Goal: Task Accomplishment & Management: Manage account settings

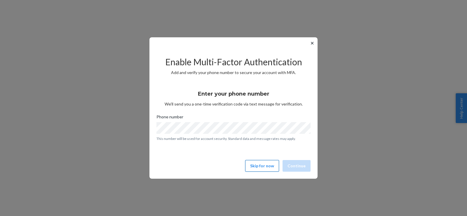
click at [256, 167] on button "Skip for now" at bounding box center [262, 166] width 34 height 12
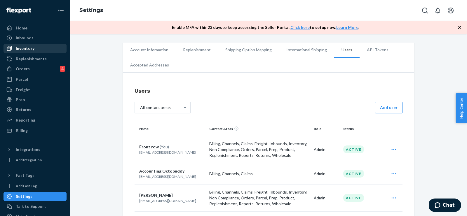
click at [37, 48] on div "Inventory" at bounding box center [35, 48] width 62 height 8
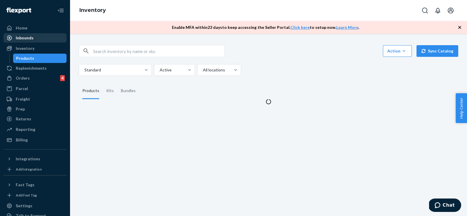
click at [32, 39] on div "Inbounds" at bounding box center [25, 38] width 18 height 6
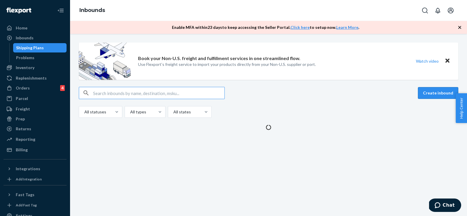
click at [440, 89] on button "Create inbound" at bounding box center [438, 93] width 40 height 12
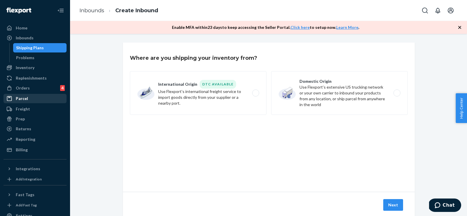
click at [24, 95] on div "Parcel" at bounding box center [35, 99] width 62 height 8
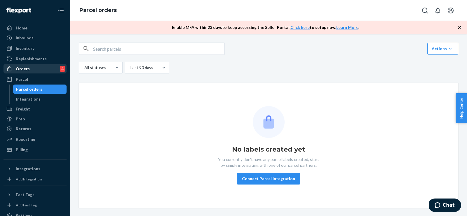
click at [29, 68] on div "Orders 4" at bounding box center [35, 69] width 62 height 8
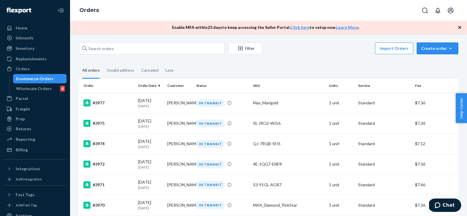
click at [442, 51] on div "Create order" at bounding box center [438, 49] width 33 height 6
click at [374, 65] on fieldset "All orders Invalid address Canceled Late" at bounding box center [269, 71] width 380 height 16
click at [26, 58] on div "Replenishments" at bounding box center [31, 59] width 31 height 6
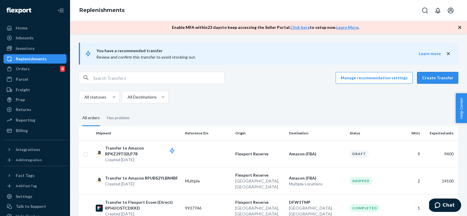
click at [441, 81] on button "Create Transfer" at bounding box center [437, 78] width 41 height 12
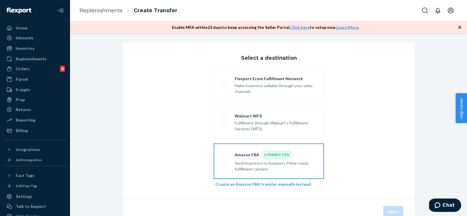
click at [229, 157] on div "Amazon FBA Connected Send inventory to Amazon's Prime-ready fulfillment centers" at bounding box center [272, 162] width 89 height 22
click at [225, 160] on input "Amazon FBA Connected Send inventory to Amazon's Prime-ready fulfillment centers" at bounding box center [223, 162] width 4 height 4
radio input "true"
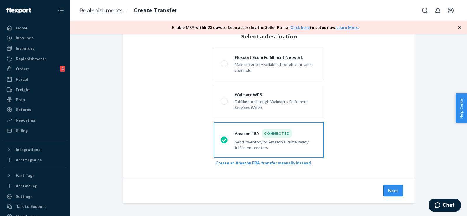
click at [391, 187] on button "Next" at bounding box center [394, 191] width 20 height 12
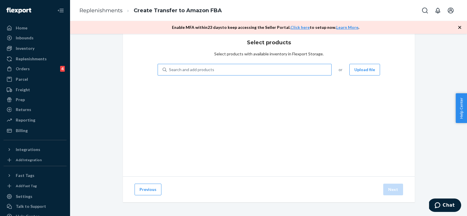
click at [275, 71] on div "Search and add products" at bounding box center [249, 70] width 165 height 11
click at [170, 71] on input "Search and add products" at bounding box center [169, 70] width 1 height 6
paste input "B0CNMZC44X"
type input "B0CNMZC44X"
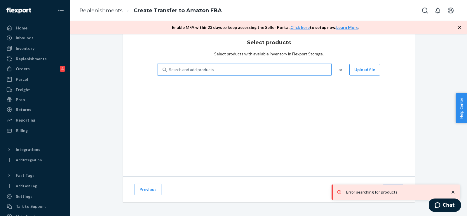
click at [309, 71] on div "Search and add products" at bounding box center [249, 70] width 165 height 11
click at [170, 71] on input "0 results available. Select is focused ,type to refine list, press Down to open…" at bounding box center [169, 70] width 1 height 6
click at [309, 71] on div "Search and add products" at bounding box center [249, 70] width 165 height 11
click at [170, 71] on input "0 results available. Select is focused ,type to refine list, press Down to open…" at bounding box center [169, 70] width 1 height 6
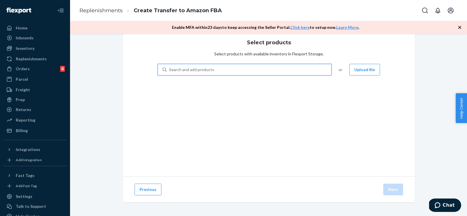
click at [225, 69] on div "Search and add products" at bounding box center [249, 70] width 165 height 11
click at [170, 69] on input "0 results available. Use Up and Down to choose options, press Enter to select t…" at bounding box center [169, 70] width 1 height 6
paste input "B0CNMZC44X"
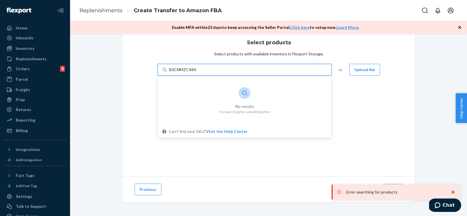
type input "B0CNMZC44X"
click at [218, 70] on div "Search and add products" at bounding box center [249, 70] width 165 height 11
click at [170, 70] on input "0 results available. Select is focused ,type to refine list, press Down to open…" at bounding box center [169, 70] width 1 height 6
paste input "SK-BYPO-JLJ6"
type input "SK-BYPO-JLJ6"
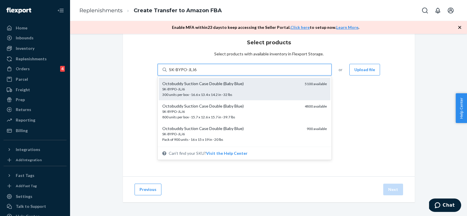
click at [217, 87] on div "SK-BYPO-JLJ6" at bounding box center [231, 89] width 138 height 5
click at [197, 73] on input "SK-BYPO-JLJ6" at bounding box center [182, 70] width 27 height 6
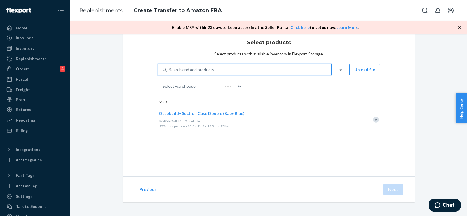
click at [217, 87] on div "Select warehouse" at bounding box center [190, 87] width 65 height 12
click at [163, 87] on input "Select warehouse" at bounding box center [163, 87] width 1 height 6
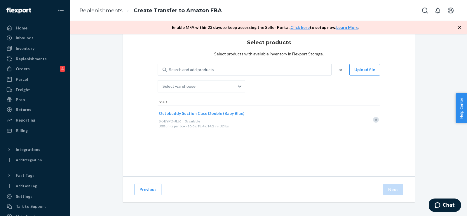
click at [282, 93] on div "Search and add products or Upload file Select warehouse SKUs Octobuddy Suction …" at bounding box center [269, 99] width 223 height 70
click at [284, 119] on div "SK-BYPO-JLJ6 0 available" at bounding box center [262, 121] width 206 height 5
click at [227, 82] on div "Select warehouse" at bounding box center [196, 87] width 77 height 12
click at [163, 84] on input "0 results available. Use Up and Down to choose options, press Enter to select t…" at bounding box center [163, 87] width 1 height 6
click at [207, 99] on div "No options" at bounding box center [201, 100] width 85 height 11
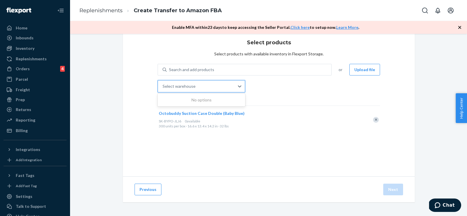
click at [163, 89] on input "0 results available. Use Up and Down to choose options, press Enter to select t…" at bounding box center [163, 87] width 1 height 6
click at [225, 67] on div "Search and add products" at bounding box center [249, 70] width 165 height 11
click at [170, 67] on input "Search and add products" at bounding box center [169, 70] width 1 height 6
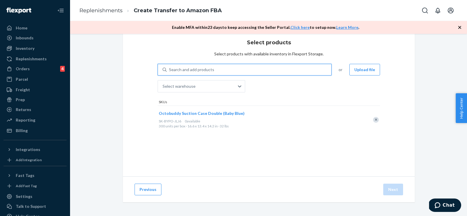
click at [222, 69] on div "Search and add products" at bounding box center [249, 70] width 165 height 11
click at [170, 69] on input "0 results available. Use Up and Down to choose options, press Enter to select t…" at bounding box center [169, 70] width 1 height 6
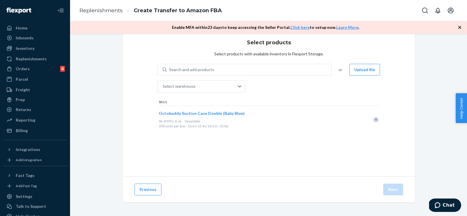
click at [213, 78] on div "Select warehouse" at bounding box center [202, 84] width 88 height 17
click at [375, 123] on div at bounding box center [373, 119] width 15 height 15
click at [376, 117] on div "Remove Item" at bounding box center [376, 120] width 6 height 6
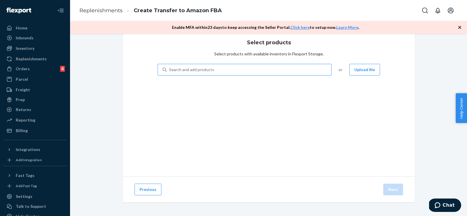
click at [285, 68] on div "Search and add products" at bounding box center [249, 70] width 165 height 11
click at [170, 68] on input "Search and add products" at bounding box center [169, 70] width 1 height 6
paste input "SK-BYPO-JLJ6"
type input "SK-BYPO-JLJ6"
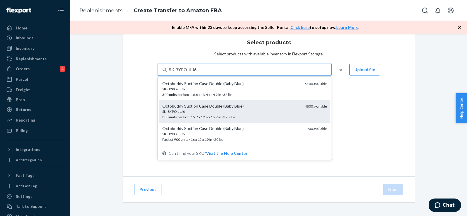
click at [247, 108] on div "Octobuddy Suction Case Double (Baby Blue)" at bounding box center [231, 106] width 138 height 6
click at [197, 73] on input "SK-BYPO-JLJ6" at bounding box center [182, 70] width 27 height 6
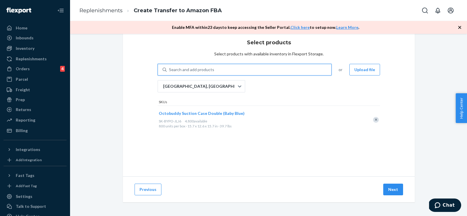
click at [222, 92] on div "[GEOGRAPHIC_DATA], [GEOGRAPHIC_DATA]" at bounding box center [202, 86] width 88 height 12
click at [163, 89] on input "[GEOGRAPHIC_DATA], [GEOGRAPHIC_DATA]" at bounding box center [163, 87] width 1 height 6
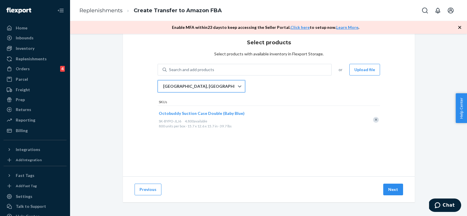
click at [281, 86] on div "Search and add products or Upload file 0 results available. Select is focused ,…" at bounding box center [269, 99] width 223 height 70
click at [288, 131] on div "Octobuddy Suction Case Double (Baby Blue) SK-BYPO-JLJ6 4,800 available 800 unit…" at bounding box center [262, 119] width 208 height 27
click at [208, 114] on span "Octobuddy Suction Case Double (Baby Blue)" at bounding box center [202, 113] width 86 height 5
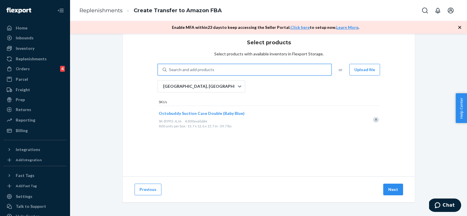
click at [212, 68] on div "Search and add products" at bounding box center [191, 70] width 45 height 6
click at [170, 68] on input "0 results available. Use Up and Down to choose options, press Enter to select t…" at bounding box center [169, 70] width 1 height 6
paste input "6R-V5J6-ZT5O"
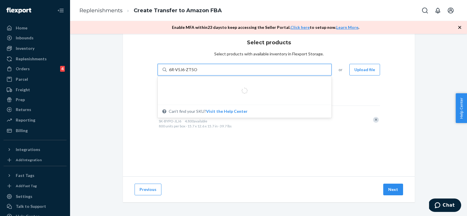
type input "6R-V5J6-ZT5O"
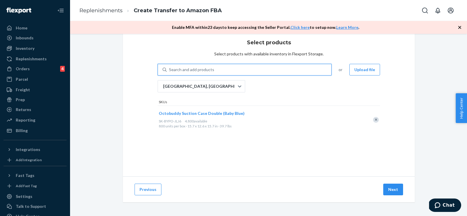
scroll to position [0, 0]
click at [287, 67] on div "Search and add products" at bounding box center [249, 70] width 165 height 11
click at [170, 67] on input "0 results available. Use Up and Down to choose options, press Enter to select t…" at bounding box center [169, 70] width 1 height 6
click at [287, 67] on div "Search and add products" at bounding box center [249, 70] width 165 height 11
click at [170, 67] on input "0 results available. Use Up and Down to choose options, press Enter to select t…" at bounding box center [169, 70] width 1 height 6
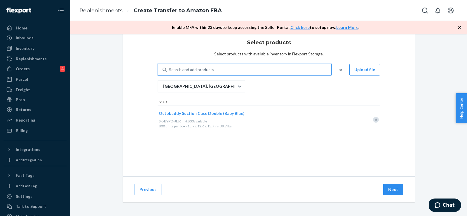
click at [287, 67] on div "Search and add products" at bounding box center [249, 70] width 165 height 11
click at [170, 67] on input "0 results available. Use Up and Down to choose options, press Enter to select t…" at bounding box center [169, 70] width 1 height 6
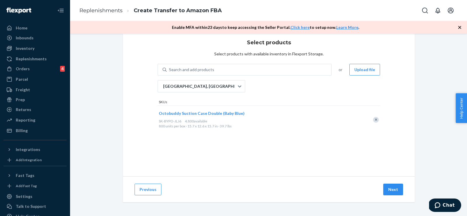
click at [190, 51] on div "Select products Select products with available inventory in Flexport Storage. S…" at bounding box center [269, 102] width 292 height 150
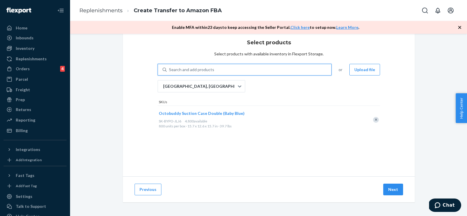
click at [178, 65] on div "Search and add products" at bounding box center [249, 70] width 165 height 11
click at [170, 67] on input "0 results available. Use Up and Down to choose options, press Enter to select t…" at bounding box center [169, 70] width 1 height 6
paste input "6R-V5J6-ZT5O"
type input "6R-V5J6-ZT5O"
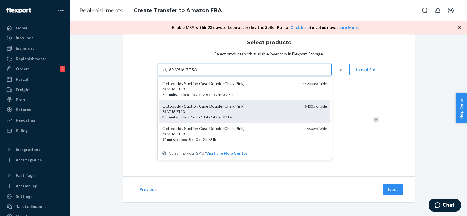
click at [197, 102] on div "Octobuddy Suction Case Double (Chalk Pink) 6R-V5J6-ZT5O 300 units per box · 16.…" at bounding box center [245, 111] width 172 height 22
click at [197, 73] on input "6R-V5J6-ZT5O" at bounding box center [183, 70] width 28 height 6
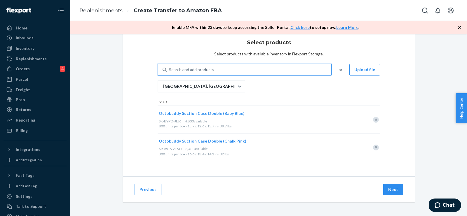
click at [217, 65] on div "Search and add products" at bounding box center [249, 70] width 165 height 11
click at [170, 67] on input "0 results available. Select is focused ,type to refine list, press Down to open…" at bounding box center [169, 70] width 1 height 6
paste input "C7-31OD-K96W"
type input "C7-31OD-K96W"
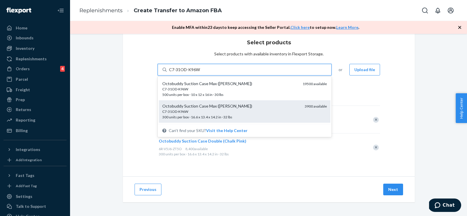
click at [212, 114] on div "C7-31OD-K96W 300 units per box · 16.6 x 13.4 x 14.2 in · 32 lbs" at bounding box center [231, 114] width 138 height 11
click at [201, 73] on input "C7-31OD-K96W" at bounding box center [185, 70] width 32 height 6
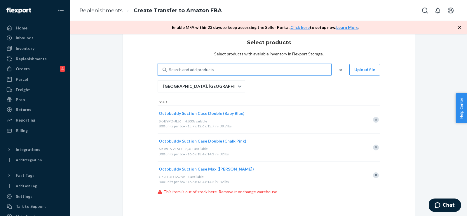
click at [229, 70] on div "Search and add products" at bounding box center [249, 70] width 165 height 11
click at [170, 70] on input "0 results available. Select is focused ,type to refine list, press Down to open…" at bounding box center [169, 70] width 1 height 6
click at [229, 70] on div "Search and add products" at bounding box center [249, 70] width 165 height 11
click at [170, 70] on input "0 results available. Use Up and Down to choose options, press Enter to select t…" at bounding box center [169, 70] width 1 height 6
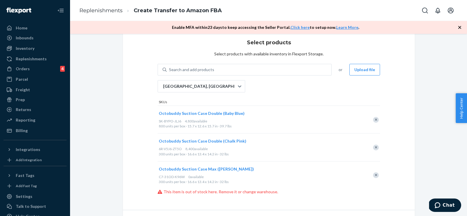
click at [378, 174] on div "Remove Item" at bounding box center [376, 176] width 6 height 6
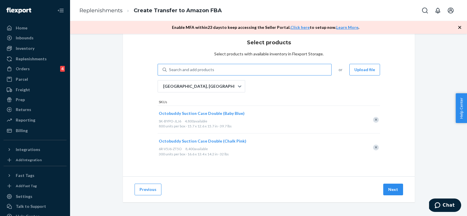
click at [249, 67] on div "Search and add products" at bounding box center [249, 70] width 165 height 11
click at [170, 67] on input "Search and add products" at bounding box center [169, 70] width 1 height 6
paste input "C5-XV1W-Z21V"
type input "C5-XV1W-Z21V"
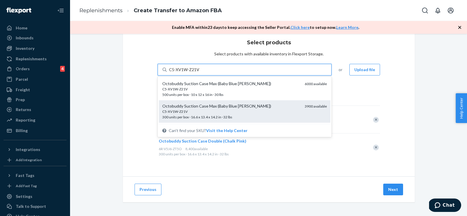
click at [236, 111] on div "C5-XV1W-Z21V" at bounding box center [231, 111] width 138 height 5
click at [200, 73] on input "C5-XV1W-Z21V" at bounding box center [184, 70] width 30 height 6
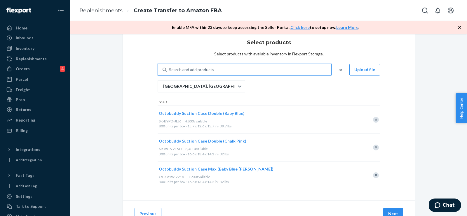
click at [202, 67] on div "Search and add products" at bounding box center [191, 70] width 45 height 6
click at [170, 67] on input "0 results available. Select is focused ,type to refine list, press Down to open…" at bounding box center [169, 70] width 1 height 6
paste input "MAX_BlackOyster"
type input "MAX_BlackOyster"
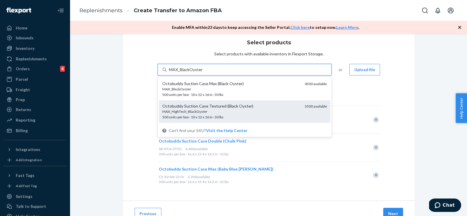
click at [209, 117] on span "MAX_HighTech_BlackOyster 500 units per box · 10 x 12 x 16 in · 30 lbs" at bounding box center [231, 114] width 138 height 10
click at [204, 73] on input "MAX_BlackOyster" at bounding box center [186, 70] width 34 height 6
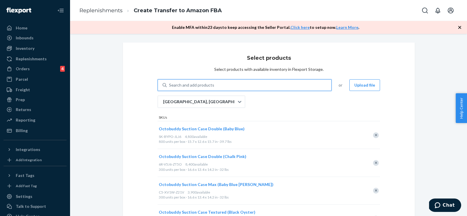
click at [210, 85] on div "Search and add products" at bounding box center [191, 85] width 45 height 6
click at [170, 85] on input "0 results available. Use Up and Down to choose options, press Enter to select t…" at bounding box center [169, 85] width 1 height 6
paste input "O0-IMW3-9L6V"
type input "O0-IMW3-9L6V"
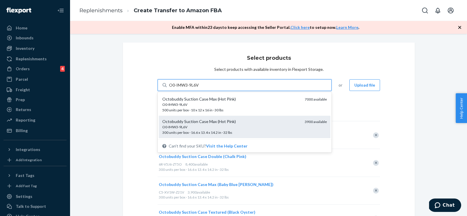
click at [205, 129] on div "O0-IMW3-9L6V" at bounding box center [231, 127] width 138 height 5
click at [200, 88] on input "O0-IMW3-9L6V" at bounding box center [184, 85] width 31 height 6
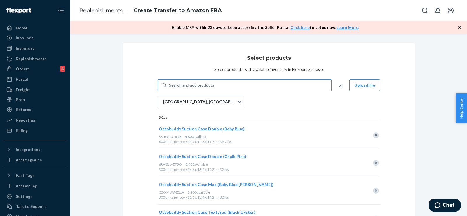
scroll to position [95, 0]
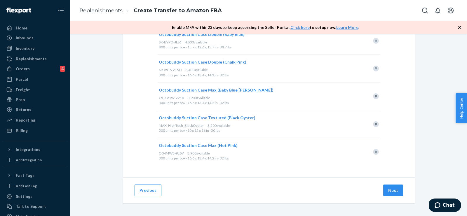
click at [377, 151] on div "Remove Item" at bounding box center [376, 152] width 6 height 6
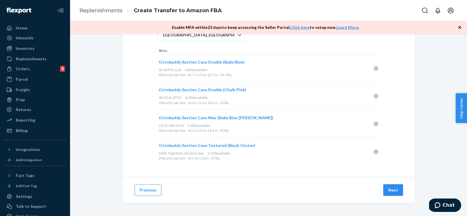
scroll to position [0, 0]
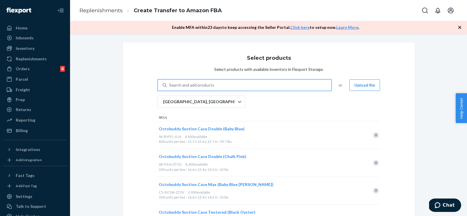
click at [219, 86] on div "Search and add products" at bounding box center [249, 85] width 165 height 11
click at [170, 86] on input "0 results available. Use Up and Down to choose options, press Enter to select t…" at bounding box center [169, 85] width 1 height 6
paste input "C5-XV1W-Z21V"
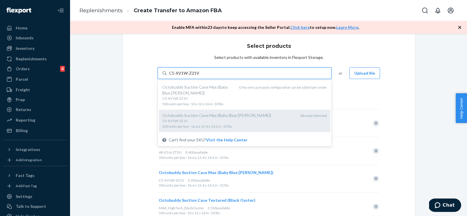
scroll to position [15, 0]
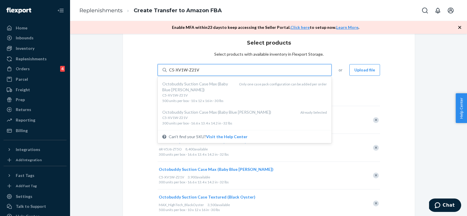
type input "C5-XV1W-Z21V"
click at [142, 97] on div "Select products Select products with available inventory in Flexport Storage. o…" at bounding box center [269, 128] width 292 height 202
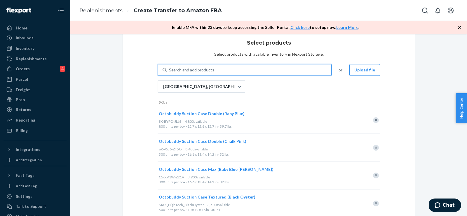
click at [210, 72] on div "Search and add products" at bounding box center [191, 70] width 45 height 6
click at [170, 72] on input "0 results available. Use Up and Down to choose options, press Enter to select t…" at bounding box center [169, 70] width 1 height 6
paste input "53-91GL-AGR7"
type input "53-91GL-AGR7"
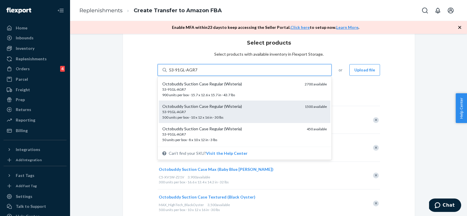
click at [202, 115] on div "53-91GL-AGR7 500 units per box · 10 x 12 x 16 in · 30 lbs" at bounding box center [231, 115] width 138 height 11
click at [197, 73] on input "53-91GL-AGR7" at bounding box center [183, 70] width 28 height 6
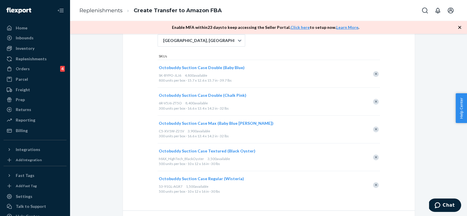
scroll to position [95, 0]
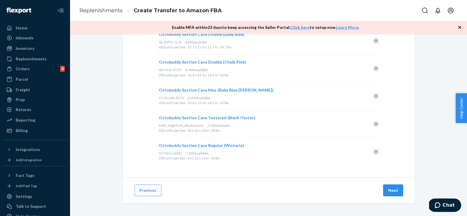
click at [400, 194] on button "Next" at bounding box center [394, 191] width 20 height 12
click at [394, 196] on div "Previous Next" at bounding box center [269, 191] width 292 height 26
click at [390, 190] on button "Next" at bounding box center [394, 191] width 20 height 12
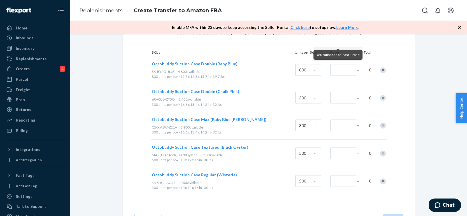
scroll to position [9, 0]
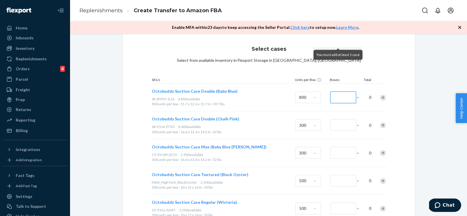
click at [333, 93] on input "Number of boxes" at bounding box center [344, 98] width 26 height 12
type input "6"
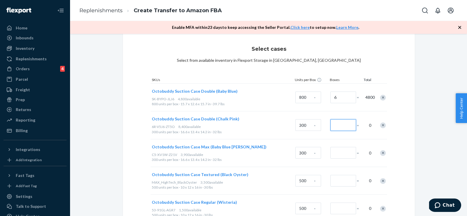
click at [339, 125] on input "Number of boxes" at bounding box center [344, 125] width 26 height 12
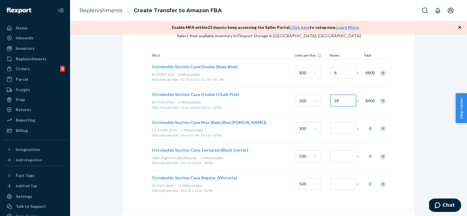
scroll to position [44, 0]
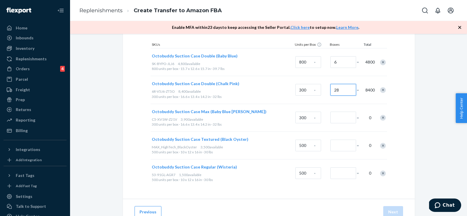
type input "28"
click at [343, 119] on input "Number of boxes" at bounding box center [344, 118] width 26 height 12
type input "13"
click at [347, 143] on input "Number of boxes" at bounding box center [344, 146] width 26 height 12
type input "7"
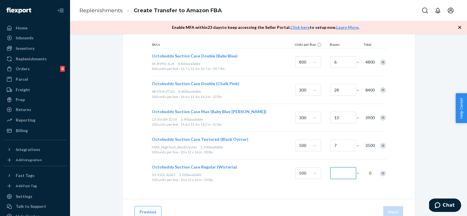
click at [341, 176] on input "Number of boxes" at bounding box center [344, 174] width 26 height 12
type input "3"
click at [434, 163] on div "Select cases Select from available inventory in Flexport Storage in [GEOGRAPHIC…" at bounding box center [268, 118] width 389 height 241
click at [383, 174] on div "Remove Item" at bounding box center [383, 174] width 6 height 6
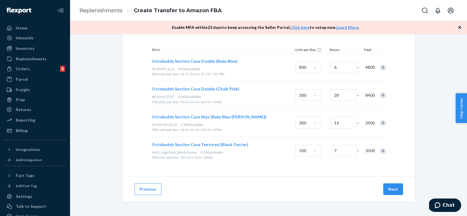
scroll to position [38, 0]
click at [386, 186] on button "Next" at bounding box center [394, 191] width 20 height 12
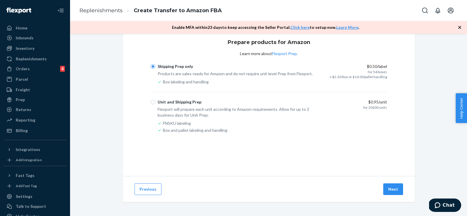
scroll to position [15, 0]
click at [392, 189] on button "Next" at bounding box center [394, 190] width 20 height 12
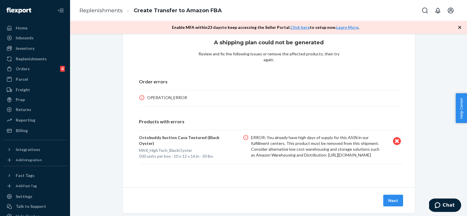
click at [161, 95] on p "OPERATION_ERROR" at bounding box center [167, 98] width 40 height 6
click at [153, 154] on p "500 units per box · 10 x 12 x 16 in · 30 lbs" at bounding box center [184, 157] width 90 height 6
click at [151, 148] on p "MAX_HighTech_BlackOyster" at bounding box center [184, 151] width 90 height 6
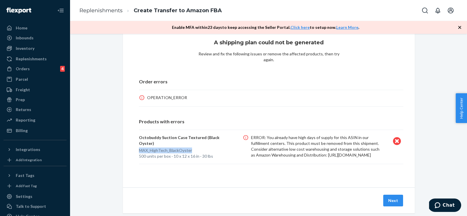
copy p "MAX_HighTech_BlackOyster"
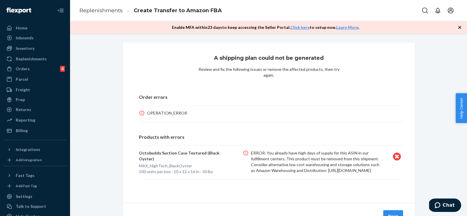
click at [393, 153] on icon at bounding box center [397, 157] width 8 height 8
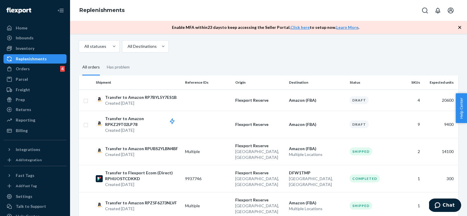
scroll to position [51, 0]
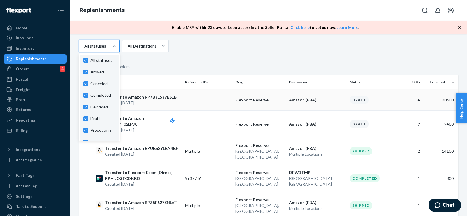
click at [85, 49] on div "All statuses" at bounding box center [95, 46] width 22 height 6
click at [84, 49] on input "option Arrived focused, 1 of 11. 11 results available. Use Up and Down to choos…" at bounding box center [84, 46] width 1 height 6
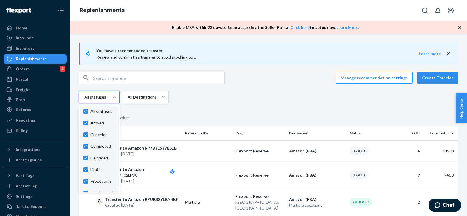
click at [177, 111] on fieldset "All orders Has problem" at bounding box center [269, 118] width 380 height 16
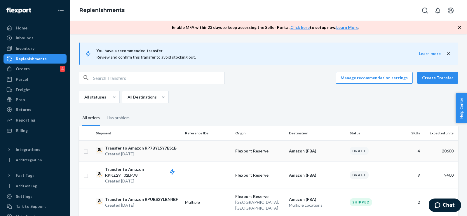
click at [108, 148] on p "Transfer to Amazon RP7BYL5Y7ES1B" at bounding box center [141, 148] width 72 height 6
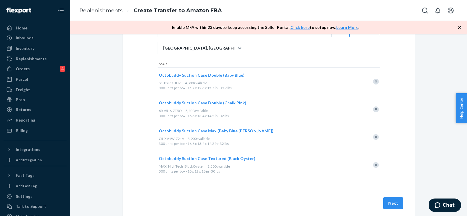
scroll to position [53, 0]
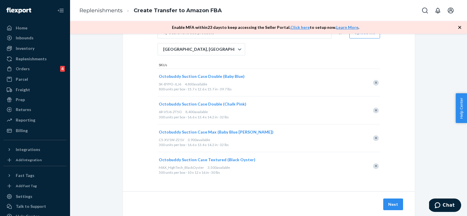
click at [375, 166] on div "Remove Item" at bounding box center [376, 167] width 6 height 6
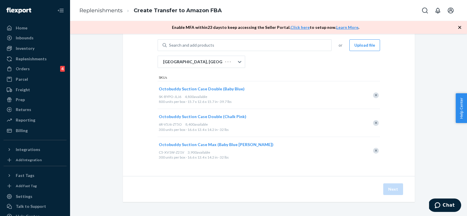
scroll to position [39, 0]
click at [392, 191] on button "Next" at bounding box center [394, 190] width 20 height 12
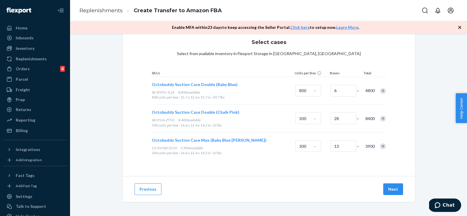
scroll to position [15, 0]
click at [392, 191] on button "Next" at bounding box center [394, 190] width 20 height 12
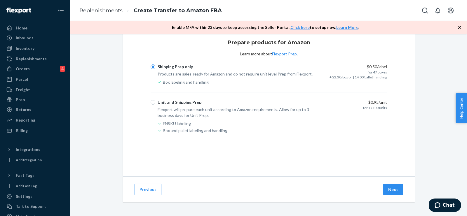
click at [392, 191] on button "Next" at bounding box center [394, 190] width 20 height 12
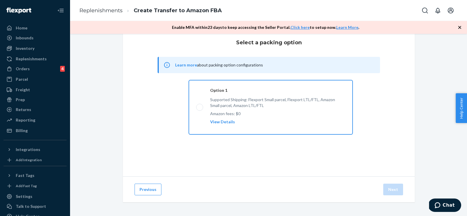
click at [196, 108] on label "Option 1 Supported Shipping: Flexport Small parcel, Flexport LTL/FTL, Amazon Sm…" at bounding box center [271, 107] width 164 height 54
click at [196, 108] on input "Option 1 Supported Shipping: Flexport Small parcel, Flexport LTL/FTL, Amazon Sm…" at bounding box center [198, 108] width 4 height 4
radio input "true"
click at [400, 195] on button "Next" at bounding box center [394, 190] width 20 height 12
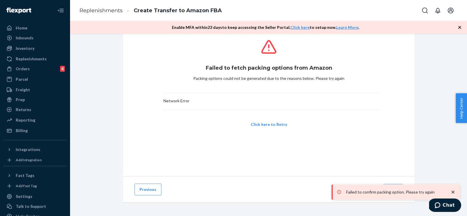
click at [234, 153] on div "Failed to fetch packing options from Amazon Packing options could not be genera…" at bounding box center [269, 102] width 292 height 150
click at [264, 124] on button "Click here to Retry" at bounding box center [269, 125] width 37 height 6
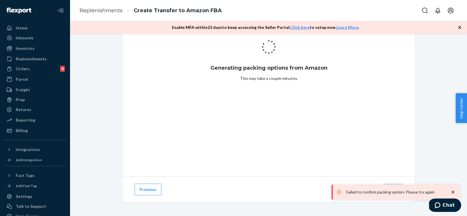
scroll to position [0, 0]
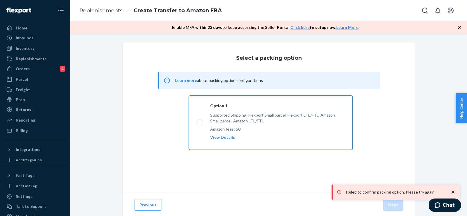
click at [261, 124] on label "Option 1 Supported Shipping: Flexport Small parcel, Flexport LTL/FTL, Amazon Sm…" at bounding box center [271, 123] width 164 height 54
click at [200, 124] on input "Option 1 Supported Shipping: Flexport Small parcel, Flexport LTL/FTL, Amazon Sm…" at bounding box center [198, 123] width 4 height 4
radio input "true"
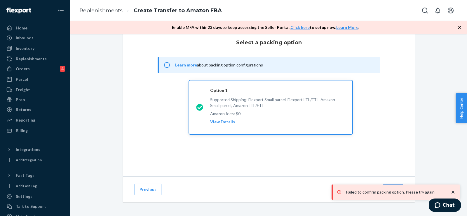
click at [454, 190] on icon "close toast" at bounding box center [453, 193] width 6 height 6
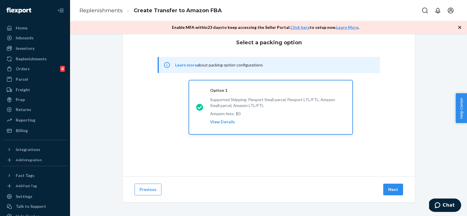
click at [393, 191] on div "Failed to confirm packing option. Please try again Home Inbounds Shipping Plans…" at bounding box center [233, 108] width 467 height 216
click at [393, 191] on button "Next" at bounding box center [394, 190] width 20 height 12
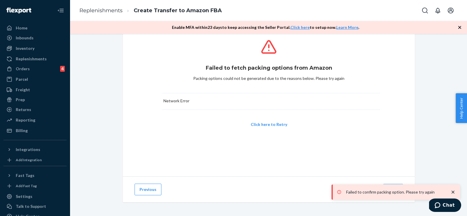
click at [251, 123] on div "Click here to Retry" at bounding box center [269, 125] width 223 height 6
click at [262, 123] on button "Click here to Retry" at bounding box center [269, 125] width 37 height 6
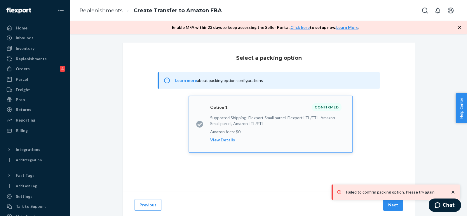
click at [452, 192] on icon "close toast" at bounding box center [453, 193] width 6 height 6
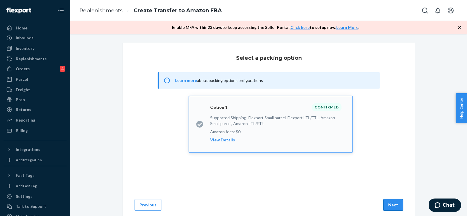
click at [399, 204] on button "Next" at bounding box center [394, 206] width 20 height 12
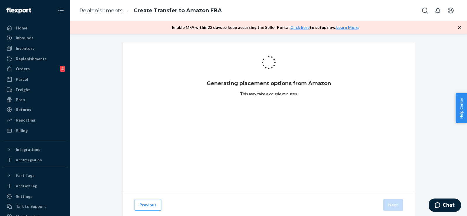
click at [156, 45] on div "Generating placement options from Amazon This may take a couple minutes." at bounding box center [269, 118] width 292 height 150
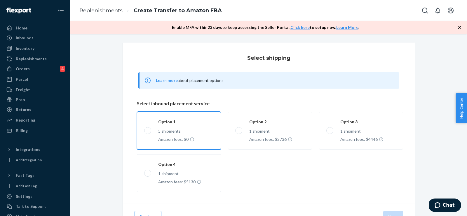
click at [165, 131] on label "Option 1 5 shipments Amazon fees: $0" at bounding box center [179, 131] width 84 height 38
click at [148, 131] on input "Option 1 5 shipments Amazon fees: $0" at bounding box center [146, 131] width 4 height 4
radio input "true"
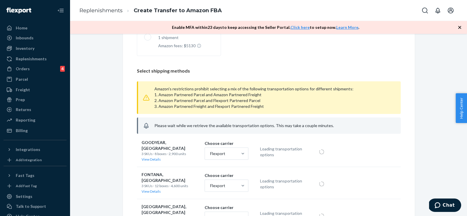
scroll to position [140, 0]
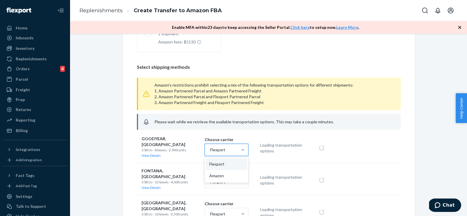
click at [211, 152] on div "Flexport" at bounding box center [221, 150] width 33 height 12
click at [210, 152] on input "option [object Object] focused, 1 of 2. 2 results available. Use Up and Down to…" at bounding box center [210, 150] width 1 height 6
click at [216, 173] on div "Amazon" at bounding box center [226, 176] width 41 height 12
click at [210, 153] on input "option [object Object] focused, 2 of 2. 2 results available. Use Up and Down to…" at bounding box center [210, 150] width 1 height 6
click at [220, 176] on div "Flexport" at bounding box center [221, 182] width 33 height 12
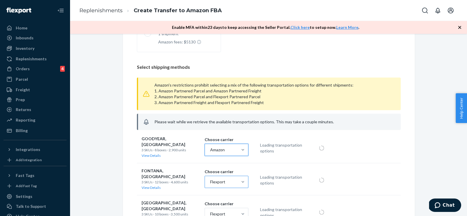
click at [210, 179] on input "Flexport" at bounding box center [210, 182] width 1 height 6
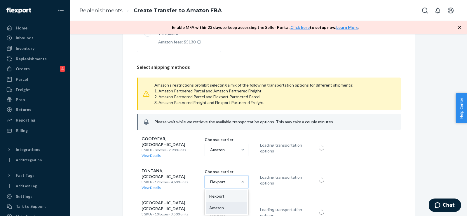
click at [215, 202] on div "Amazon" at bounding box center [226, 208] width 41 height 12
click at [210, 185] on input "option [object Object] focused, 2 of 2. 2 results available. Use Up and Down to…" at bounding box center [210, 182] width 1 height 6
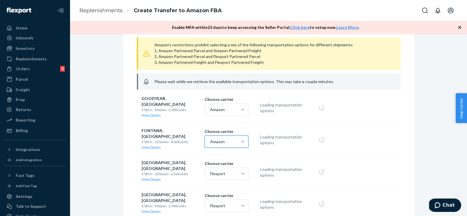
scroll to position [183, 0]
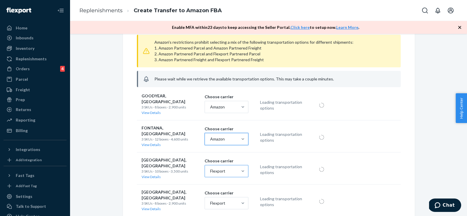
click at [226, 166] on div "Flexport" at bounding box center [221, 172] width 33 height 12
click at [210, 169] on input "Flexport" at bounding box center [210, 172] width 1 height 6
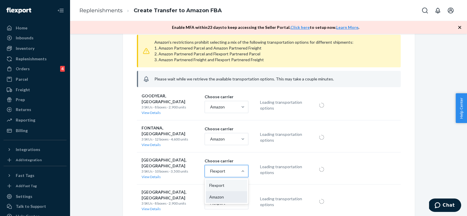
click at [220, 192] on div "Amazon" at bounding box center [226, 198] width 41 height 12
click at [210, 174] on input "option [object Object] focused, 2 of 2. 2 results available. Use Up and Down to…" at bounding box center [210, 172] width 1 height 6
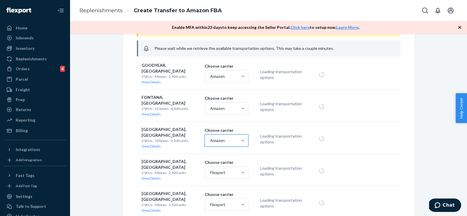
scroll to position [223, 0]
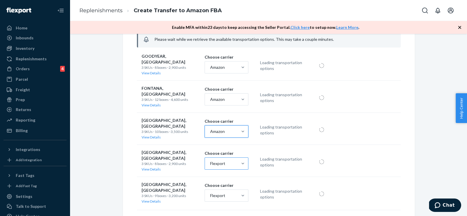
click at [227, 158] on div "Flexport" at bounding box center [221, 164] width 33 height 12
click at [210, 161] on input "Flexport" at bounding box center [210, 164] width 1 height 6
click at [220, 184] on div "Amazon" at bounding box center [226, 190] width 41 height 12
click at [210, 167] on input "option [object Object] focused, 2 of 2. 2 results available. Use Up and Down to…" at bounding box center [210, 164] width 1 height 6
click at [220, 193] on div "Flexport" at bounding box center [217, 196] width 15 height 6
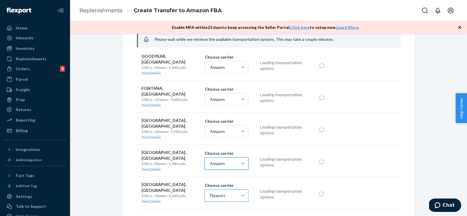
click at [210, 193] on input "Flexport" at bounding box center [210, 196] width 1 height 6
click at [219, 175] on div "Amazon" at bounding box center [226, 181] width 41 height 12
click at [210, 193] on input "option [object Object] focused, 2 of 2. 2 results available. Use Up and Down to…" at bounding box center [210, 196] width 1 height 6
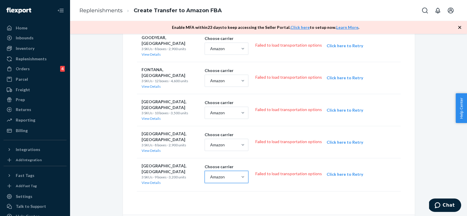
scroll to position [204, 0]
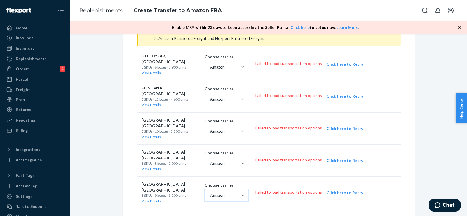
click at [342, 62] on button "Click here to Retry" at bounding box center [345, 64] width 37 height 6
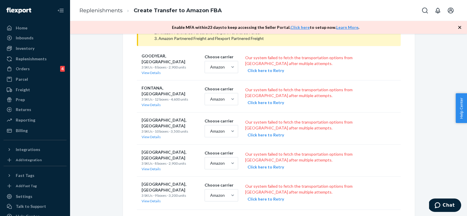
click at [270, 71] on button "Click here to Retry" at bounding box center [266, 71] width 37 height 6
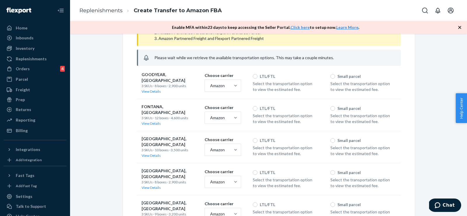
click at [340, 74] on p "Small parcel" at bounding box center [349, 77] width 23 height 6
click at [335, 74] on input "Small parcel" at bounding box center [333, 76] width 5 height 5
radio input "true"
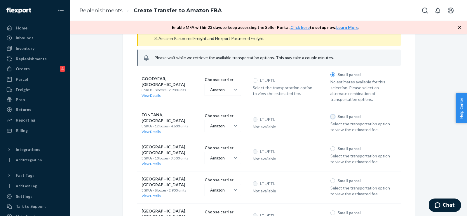
click at [334, 115] on input "Small parcel" at bounding box center [333, 117] width 5 height 5
radio input "true"
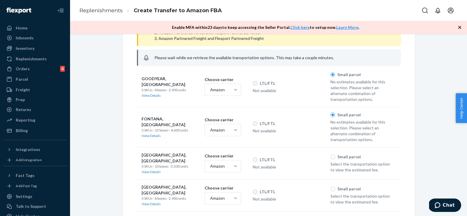
click at [334, 157] on label "Small parcel" at bounding box center [346, 157] width 30 height 6
click at [334, 157] on input "Small parcel" at bounding box center [333, 157] width 5 height 5
radio input "true"
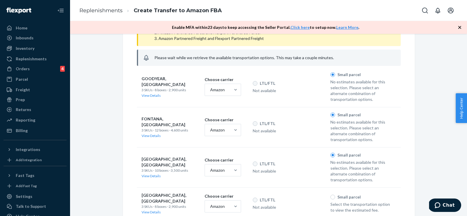
click at [336, 197] on label "Small parcel" at bounding box center [346, 198] width 30 height 6
click at [335, 197] on input "Small parcel" at bounding box center [333, 197] width 5 height 5
radio input "true"
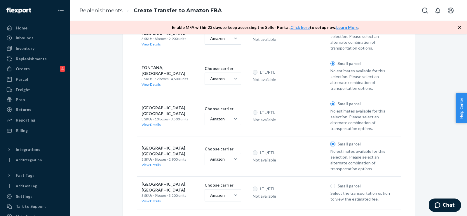
scroll to position [257, 0]
click at [337, 190] on p "Select the transportation option to view the estimated fee." at bounding box center [361, 196] width 61 height 12
click at [335, 185] on label "Small parcel" at bounding box center [346, 185] width 30 height 6
click at [335, 185] on input "Small parcel" at bounding box center [333, 185] width 5 height 5
radio input "true"
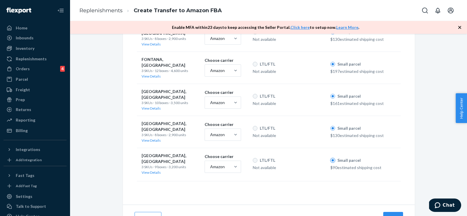
scroll to position [270, 0]
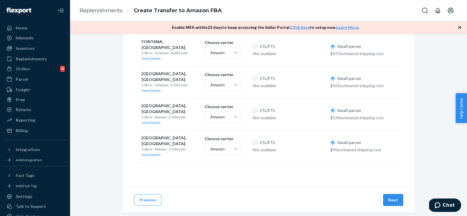
click at [396, 195] on button "Next" at bounding box center [394, 201] width 20 height 12
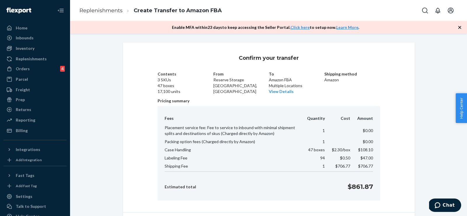
scroll to position [36, 0]
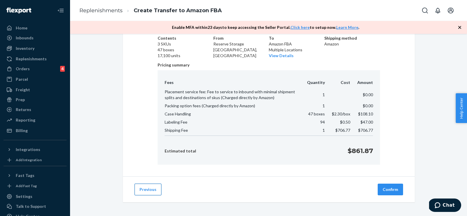
click at [152, 188] on button "Previous" at bounding box center [148, 190] width 27 height 12
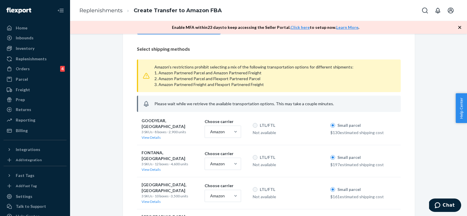
scroll to position [237, 0]
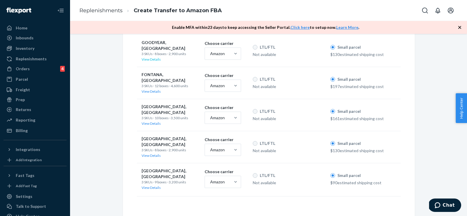
click at [150, 57] on link "View Details" at bounding box center [151, 59] width 19 height 4
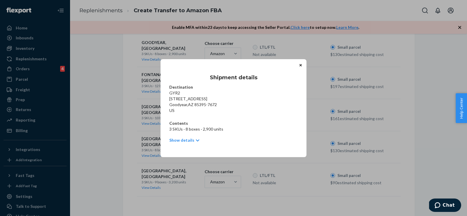
click at [182, 140] on p "Show details" at bounding box center [181, 141] width 25 height 6
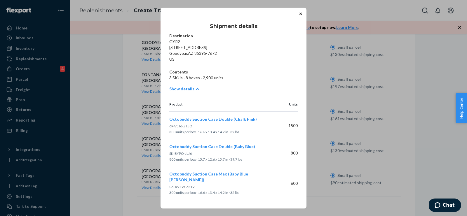
click at [177, 128] on span "6R-V5J6-ZT5O" at bounding box center [180, 126] width 23 height 4
copy span "6R-V5J6-ZT5O"
click at [185, 156] on span "SK-BYPO-JLJ6" at bounding box center [180, 153] width 22 height 4
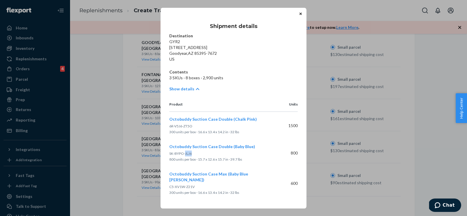
click at [185, 156] on span "SK-BYPO-JLJ6" at bounding box center [180, 153] width 22 height 4
copy span "SK-BYPO-JLJ6"
click at [181, 186] on p "C5-XV1W-Z21V" at bounding box center [216, 187] width 95 height 6
click at [181, 185] on span "C5-XV1W-Z21V" at bounding box center [181, 187] width 25 height 4
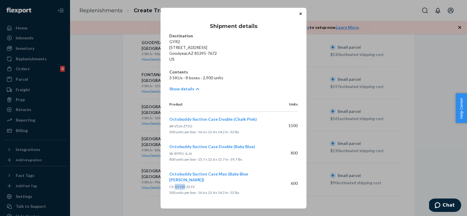
click at [181, 185] on span "C5-XV1W-Z21V" at bounding box center [181, 187] width 25 height 4
copy span "C5-XV1W-Z21V"
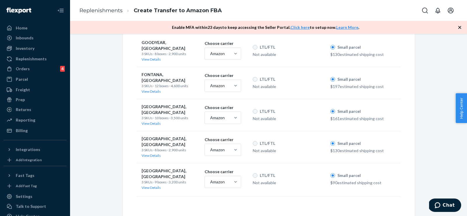
click at [338, 116] on div "Home Inbounds Shipping Plans Problems Inventory Products Replenishments Orders …" at bounding box center [233, 108] width 467 height 216
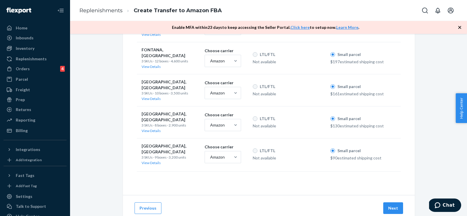
scroll to position [270, 0]
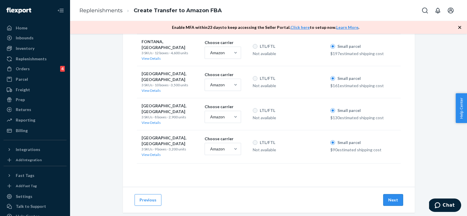
click at [391, 195] on button "Next" at bounding box center [394, 201] width 20 height 12
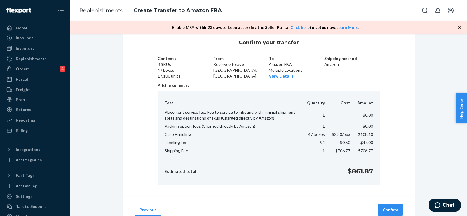
scroll to position [36, 0]
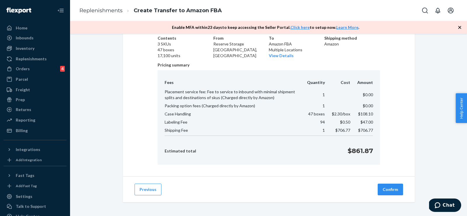
click at [391, 190] on button "Confirm" at bounding box center [390, 190] width 25 height 12
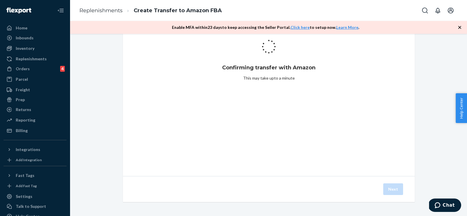
scroll to position [15, 0]
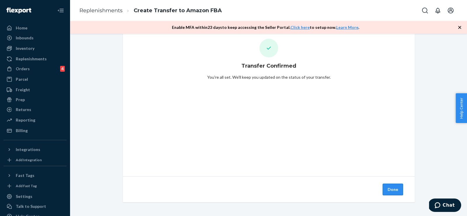
click at [393, 186] on button "Done" at bounding box center [393, 190] width 20 height 12
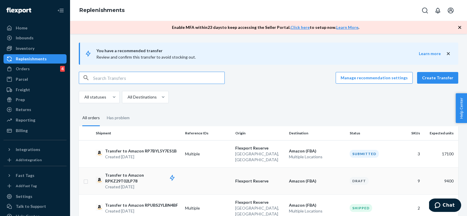
click at [117, 173] on p "Transfer to Amazon RPKZ29T02LP78" at bounding box center [142, 179] width 75 height 12
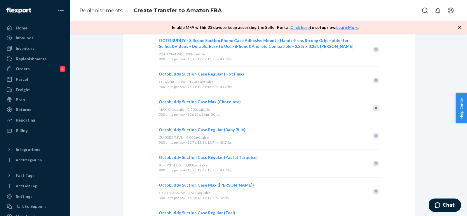
scroll to position [200, 0]
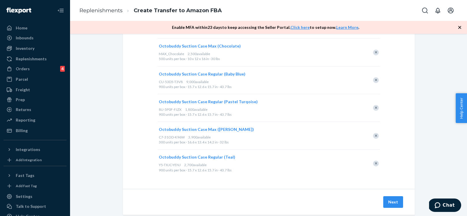
click at [170, 163] on span "Y5-TXJC-YENJ" at bounding box center [170, 165] width 22 height 4
drag, startPoint x: 159, startPoint y: 165, endPoint x: 182, endPoint y: 165, distance: 23.1
click at [182, 165] on div "Y5-TXJC-YENJ 2,700 available" at bounding box center [262, 165] width 206 height 5
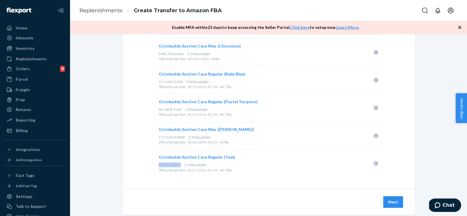
copy span "Y5-TXJC-YENJ"
click at [165, 136] on span "C7-31OD-K96W" at bounding box center [172, 137] width 26 height 4
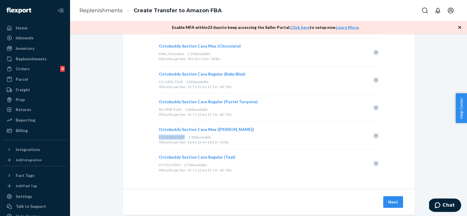
drag, startPoint x: 158, startPoint y: 136, endPoint x: 184, endPoint y: 137, distance: 25.7
click at [184, 137] on div "Octobuddy Suction Case Max ([PERSON_NAME]) C7-31OD-K96W 3,900 available 300 uni…" at bounding box center [262, 135] width 208 height 27
copy span "C7-31OD-K96W"
drag, startPoint x: 158, startPoint y: 110, endPoint x: 186, endPoint y: 108, distance: 27.8
click at [186, 108] on div "Octobuddy Suction Case Regular (Pastel Turqoise) 8U-5P0F-FJZX 1,800 available 9…" at bounding box center [262, 107] width 208 height 27
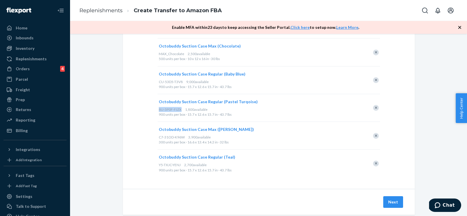
copy span "8U-5P0F-FJZX"
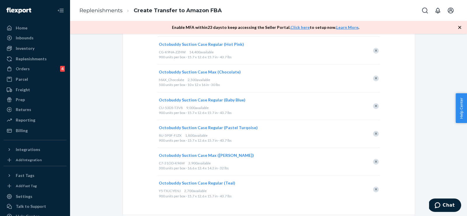
scroll to position [174, 0]
drag, startPoint x: 159, startPoint y: 108, endPoint x: 184, endPoint y: 107, distance: 25.1
click at [184, 107] on div "CU-53D5-T3V8 9,000 available" at bounding box center [262, 108] width 206 height 5
copy span "CU-53D5-T3V8"
click at [375, 104] on div "Remove Item" at bounding box center [376, 107] width 6 height 6
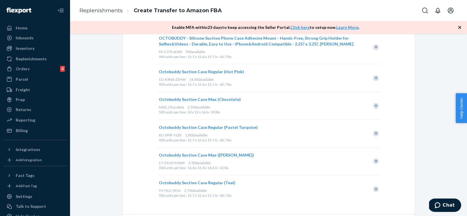
scroll to position [146, 0]
click at [169, 110] on div "500 units per box · 10 x 12 x 16 in · 30 lbs" at bounding box center [262, 112] width 206 height 5
click at [169, 106] on span "MAX_Chocolate" at bounding box center [171, 107] width 25 height 4
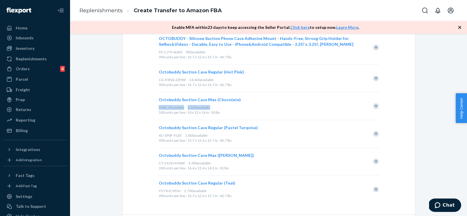
click at [169, 106] on span "MAX_Chocolate" at bounding box center [171, 107] width 25 height 4
click at [161, 108] on span "MAX_Chocolate" at bounding box center [171, 107] width 25 height 4
drag, startPoint x: 159, startPoint y: 107, endPoint x: 184, endPoint y: 107, distance: 25.1
click at [184, 107] on div "MAX_Chocolate 2,500 available" at bounding box center [262, 107] width 206 height 5
copy span "MAX_Chocolate"
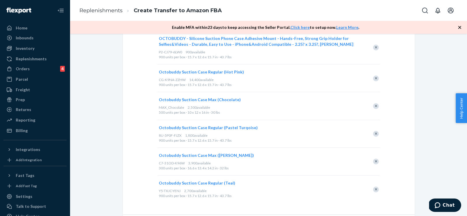
click at [377, 104] on div "Remove Item" at bounding box center [376, 106] width 6 height 6
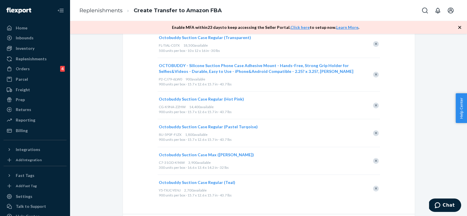
scroll to position [119, 0]
click at [168, 105] on span "CG-K9NA-ZZHW" at bounding box center [172, 107] width 27 height 4
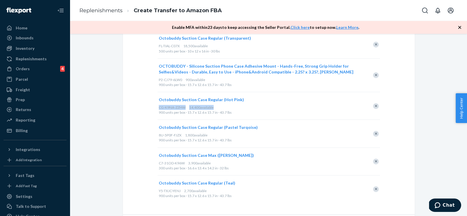
click at [161, 107] on span "CG-K9NA-ZZHW" at bounding box center [172, 107] width 27 height 4
drag, startPoint x: 159, startPoint y: 107, endPoint x: 188, endPoint y: 106, distance: 28.6
click at [188, 106] on div "CG-K9NA-ZZHW 14,400 available" at bounding box center [262, 107] width 206 height 5
copy span "CG-K9NA-ZZHW"
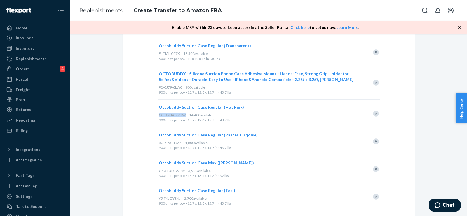
scroll to position [102, 0]
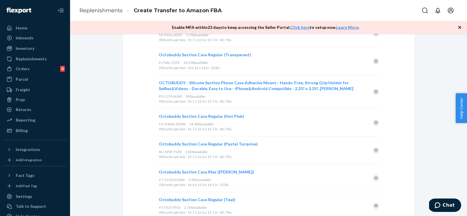
click at [166, 96] on span "P2-CJ79-6LW0" at bounding box center [170, 96] width 23 height 4
click at [160, 96] on span "P2-CJ79-6LW0" at bounding box center [170, 96] width 23 height 4
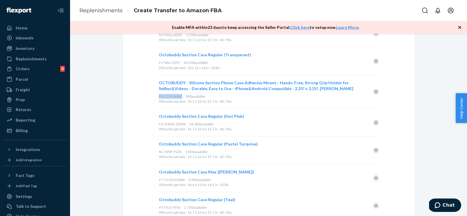
drag, startPoint x: 159, startPoint y: 96, endPoint x: 183, endPoint y: 96, distance: 23.7
click at [182, 96] on span "P2-CJ79-6LW0" at bounding box center [170, 96] width 23 height 4
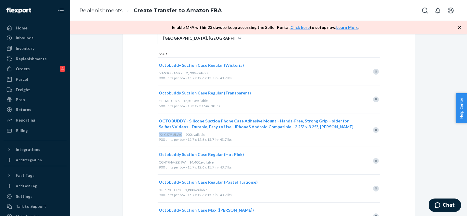
scroll to position [60, 0]
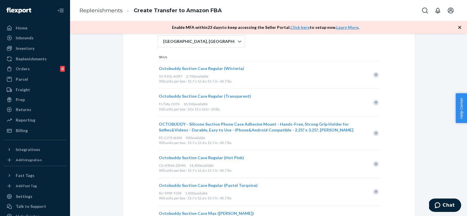
click at [166, 104] on span "FL-TIAL-C07X" at bounding box center [169, 104] width 21 height 4
click at [157, 104] on div "Select products Select products with available inventory in Flexport Storage. S…" at bounding box center [269, 127] width 292 height 291
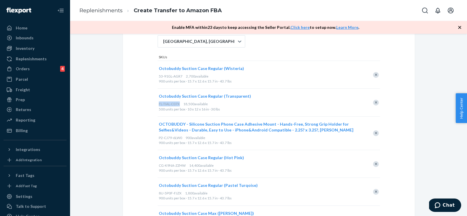
drag, startPoint x: 159, startPoint y: 104, endPoint x: 179, endPoint y: 104, distance: 20.7
click at [179, 104] on div "FL-TIAL-C07X 18,500 available" at bounding box center [262, 104] width 206 height 5
click at [377, 103] on div "Remove Item" at bounding box center [376, 103] width 6 height 6
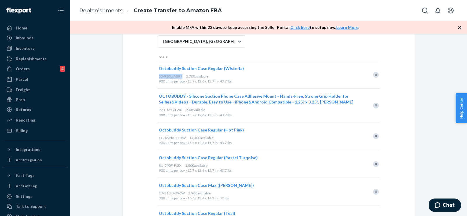
drag, startPoint x: 159, startPoint y: 76, endPoint x: 183, endPoint y: 76, distance: 24.0
click at [183, 76] on div "Octobuddy Suction Case Regular (Wisteria) 53-91GL-AGR7 2,700 available 900 unit…" at bounding box center [262, 74] width 208 height 27
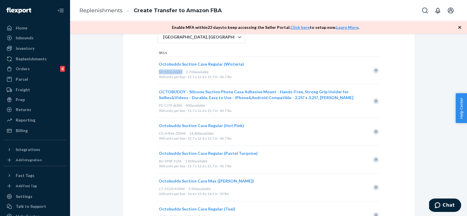
scroll to position [128, 0]
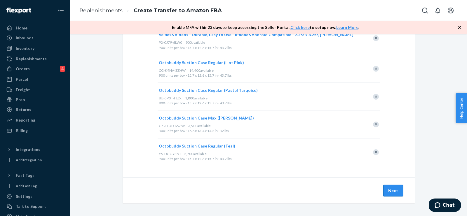
click at [390, 186] on button "Next" at bounding box center [394, 191] width 20 height 12
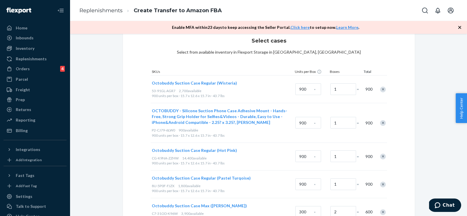
scroll to position [17, 0]
drag, startPoint x: 345, startPoint y: 91, endPoint x: 307, endPoint y: 100, distance: 38.8
click at [308, 100] on div "Octobuddy Suction Case Regular (Wisteria) 53-91GL-AGR7 2,700 available 900 unit…" at bounding box center [269, 90] width 236 height 28
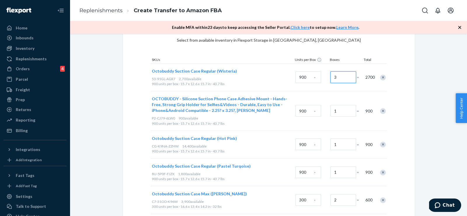
scroll to position [31, 0]
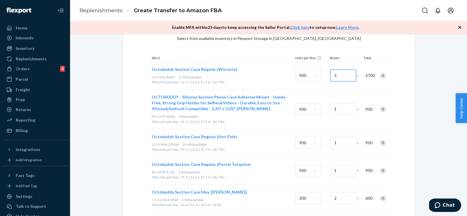
type input "3"
click at [344, 141] on input "1" at bounding box center [344, 143] width 26 height 12
type input "3"
drag, startPoint x: 152, startPoint y: 173, endPoint x: 177, endPoint y: 172, distance: 24.8
click at [177, 172] on div "8U-5P0F-FJZX 1,800 available" at bounding box center [222, 172] width 141 height 5
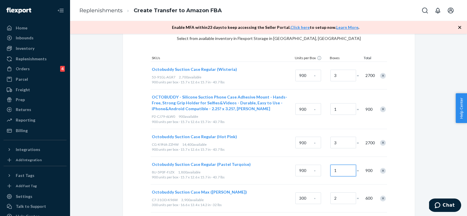
click at [344, 171] on input "1" at bounding box center [344, 171] width 26 height 12
type input "2"
click at [130, 164] on div "Select cases Select from available inventory in Flexport Storage in [GEOGRAPHIC…" at bounding box center [269, 132] width 292 height 240
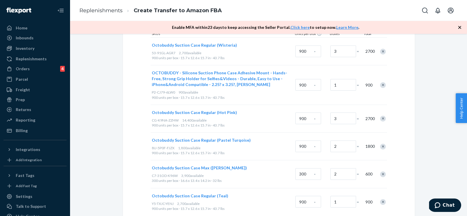
scroll to position [59, 0]
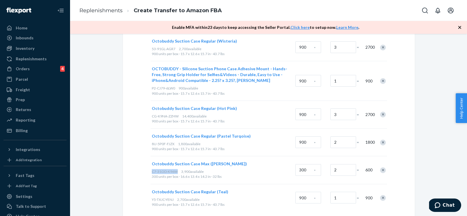
drag, startPoint x: 152, startPoint y: 171, endPoint x: 178, endPoint y: 169, distance: 26.7
click at [178, 169] on div "Octobuddy Suction Case Max ([PERSON_NAME]) C7-31OD-K96W 3,900 available 300 uni…" at bounding box center [222, 170] width 143 height 27
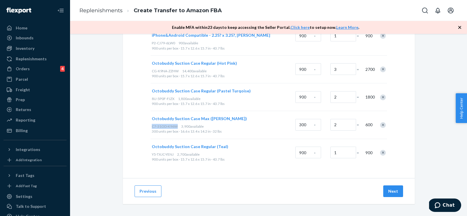
scroll to position [105, 0]
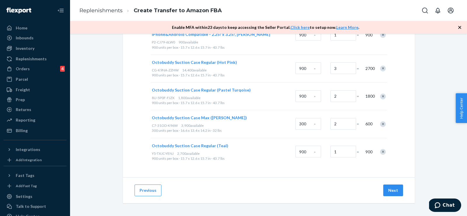
click at [158, 152] on span "Y5-TXJC-YENJ" at bounding box center [163, 154] width 22 height 4
drag, startPoint x: 151, startPoint y: 152, endPoint x: 175, endPoint y: 152, distance: 24.0
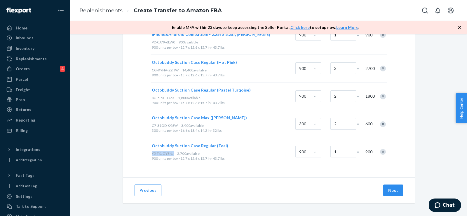
click at [175, 152] on div "Octobuddy Suction Case Regular (Teal) Y5-TXJC-YENJ 2,700 available 900 units pe…" at bounding box center [222, 151] width 143 height 27
drag, startPoint x: 342, startPoint y: 125, endPoint x: 310, endPoint y: 125, distance: 32.1
click at [310, 125] on div "Octobuddy Suction Case Max ([PERSON_NAME]) C7-31OD-K96W 3,900 available 300 uni…" at bounding box center [269, 124] width 236 height 28
click at [343, 119] on input "2" at bounding box center [344, 124] width 26 height 12
click at [342, 125] on input "2" at bounding box center [344, 124] width 26 height 12
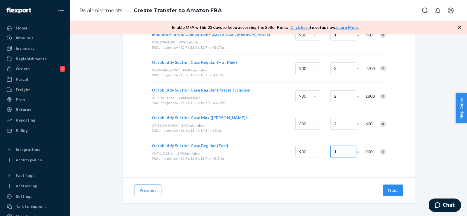
click at [338, 155] on input "1" at bounding box center [344, 152] width 26 height 12
click at [340, 181] on div "Previous Next" at bounding box center [269, 191] width 292 height 26
click at [395, 193] on button "Next" at bounding box center [394, 191] width 20 height 12
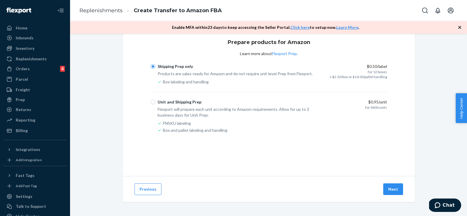
scroll to position [15, 0]
click at [390, 187] on button "Next" at bounding box center [394, 190] width 20 height 12
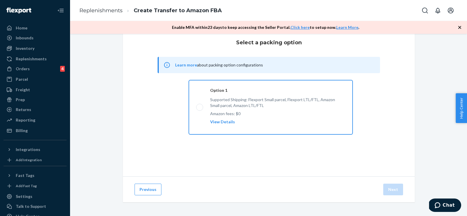
click at [198, 112] on label "Option 1 Supported Shipping: Flexport Small parcel, Flexport LTL/FTL, Amazon Sm…" at bounding box center [271, 107] width 164 height 54
click at [198, 110] on input "Option 1 Supported Shipping: Flexport Small parcel, Flexport LTL/FTL, Amazon Sm…" at bounding box center [198, 108] width 4 height 4
radio input "true"
click at [398, 188] on button "Next" at bounding box center [394, 190] width 20 height 12
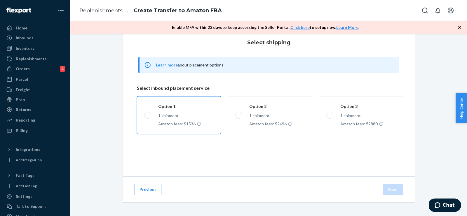
click at [144, 117] on label "Option 1 1 shipment Amazon fees: $1536" at bounding box center [179, 115] width 84 height 38
click at [144, 117] on input "Option 1 1 shipment Amazon fees: $1536" at bounding box center [146, 115] width 4 height 4
radio input "true"
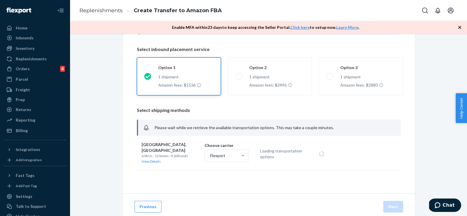
scroll to position [68, 0]
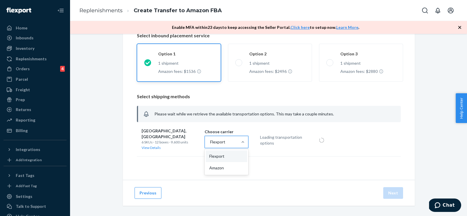
click at [228, 145] on div "Flexport" at bounding box center [221, 142] width 33 height 12
click at [210, 145] on input "option [object Object] focused, 1 of 2. 2 results available. Use Up and Down to…" at bounding box center [210, 142] width 1 height 6
click at [221, 165] on div "Amazon" at bounding box center [226, 168] width 41 height 12
click at [210, 145] on input "option [object Object] focused, 2 of 2. 2 results available. Use Up and Down to…" at bounding box center [210, 142] width 1 height 6
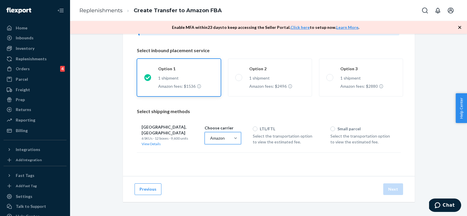
scroll to position [51, 0]
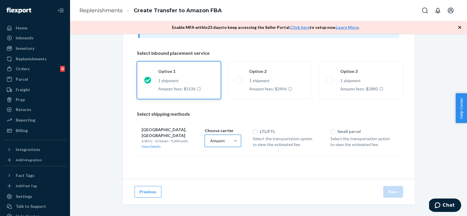
click at [332, 136] on p "Select the transportation option to view the estimated fee." at bounding box center [361, 142] width 61 height 12
click at [332, 131] on input "Small parcel" at bounding box center [333, 131] width 5 height 5
radio input "true"
click at [391, 190] on button "Next" at bounding box center [394, 192] width 20 height 12
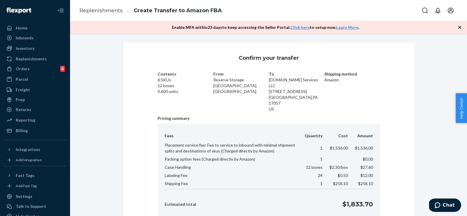
scroll to position [42, 0]
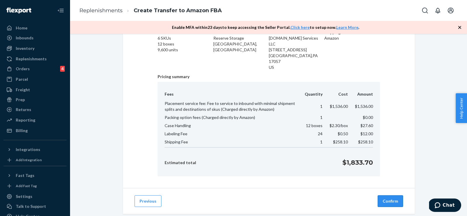
click at [391, 196] on button "Confirm" at bounding box center [390, 202] width 25 height 12
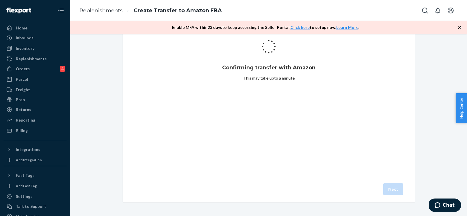
scroll to position [15, 0]
